Goal: Task Accomplishment & Management: Manage account settings

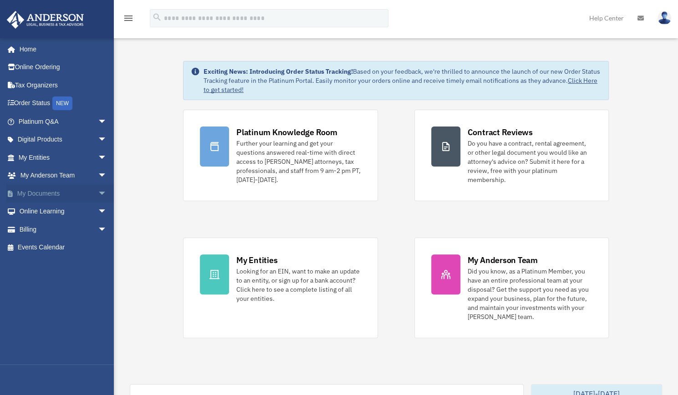
click at [34, 194] on link "My Documents arrow_drop_down" at bounding box center [63, 193] width 114 height 18
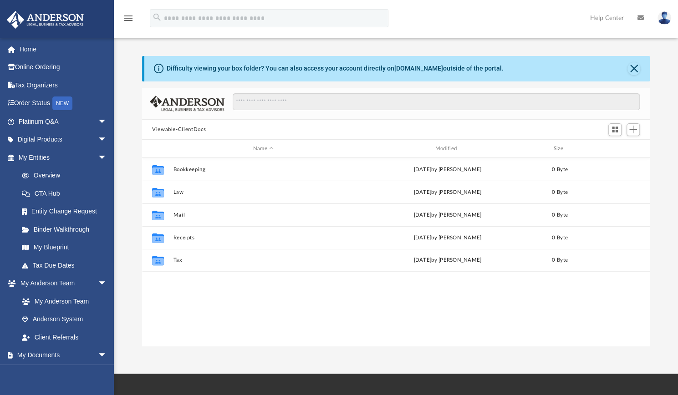
scroll to position [200, 500]
click at [66, 301] on link "My Anderson Team" at bounding box center [67, 301] width 108 height 18
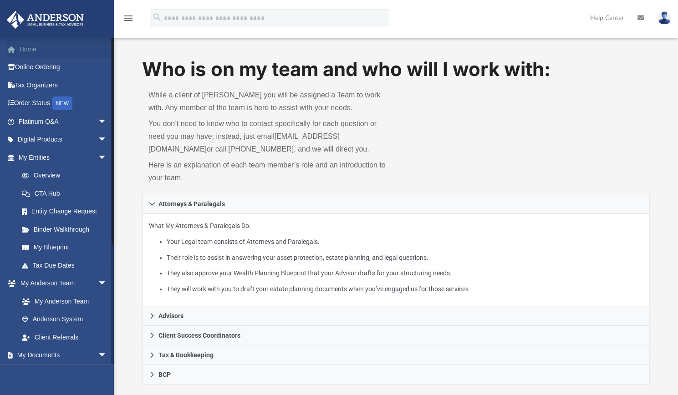
click at [20, 50] on link "Home" at bounding box center [63, 49] width 114 height 18
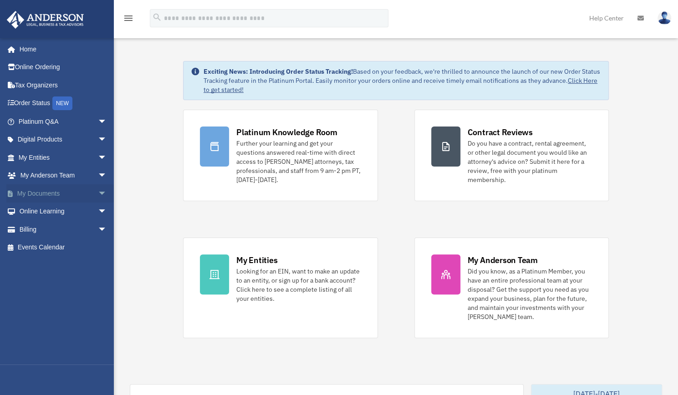
click at [45, 195] on link "My Documents arrow_drop_down" at bounding box center [63, 193] width 114 height 18
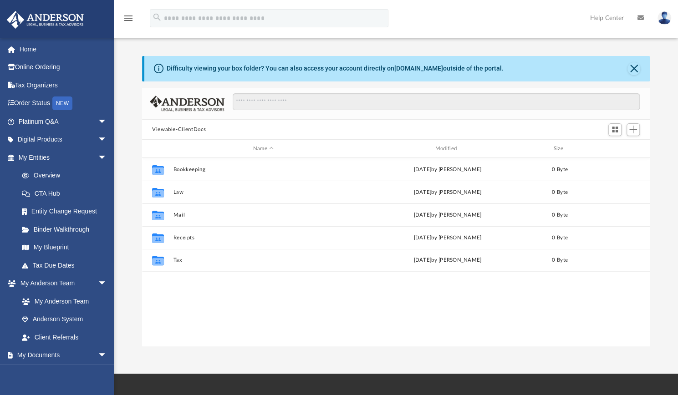
scroll to position [200, 500]
click at [67, 107] on div "NEW" at bounding box center [62, 104] width 20 height 14
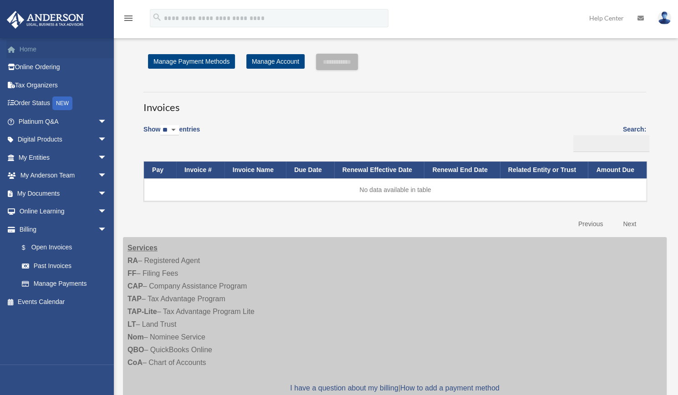
click at [28, 51] on link "Home" at bounding box center [63, 49] width 114 height 18
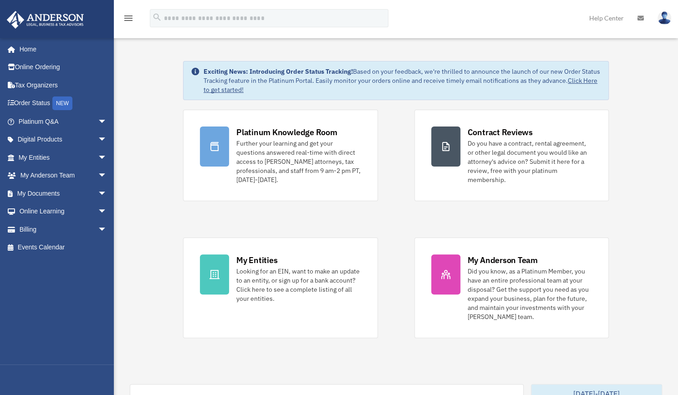
click at [668, 17] on img at bounding box center [664, 17] width 14 height 13
click at [662, 20] on img at bounding box center [664, 17] width 14 height 13
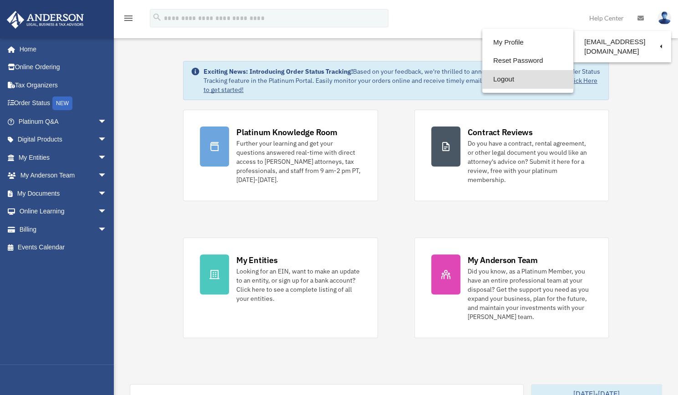
click at [485, 83] on link "Logout" at bounding box center [527, 79] width 91 height 19
